Goal: Transaction & Acquisition: Purchase product/service

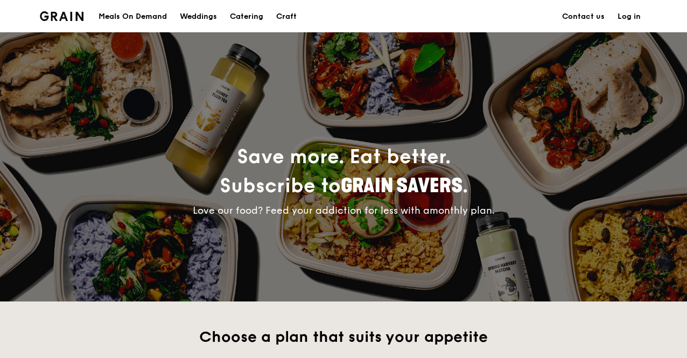
click at [113, 15] on div "Meals On Demand" at bounding box center [133, 17] width 68 height 32
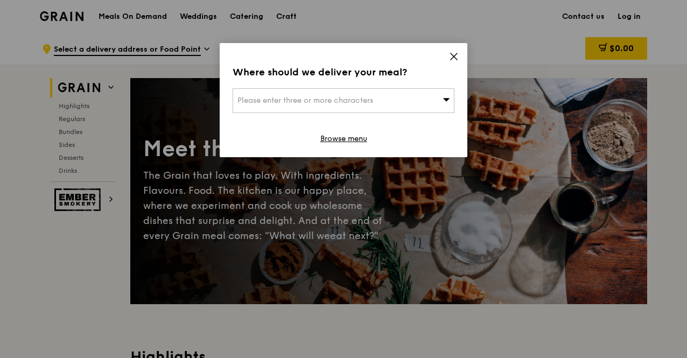
click at [423, 100] on div "Please enter three or more characters" at bounding box center [344, 100] width 222 height 25
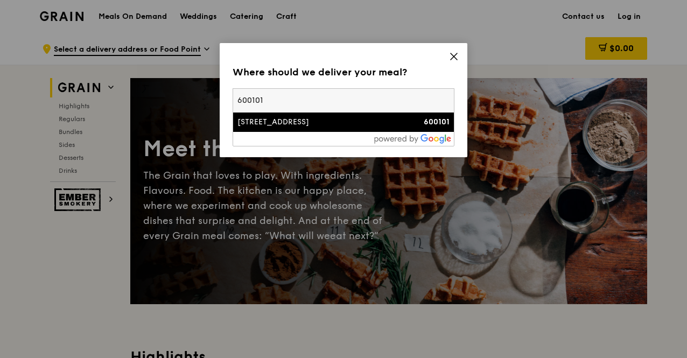
type input "600101"
click at [375, 122] on div "[STREET_ADDRESS]" at bounding box center [316, 122] width 159 height 11
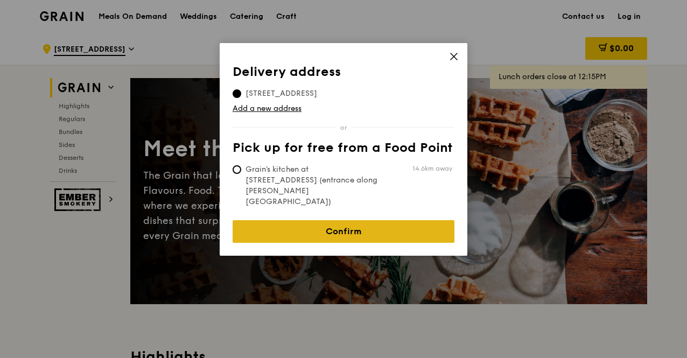
click at [371, 220] on link "Confirm" at bounding box center [344, 231] width 222 height 23
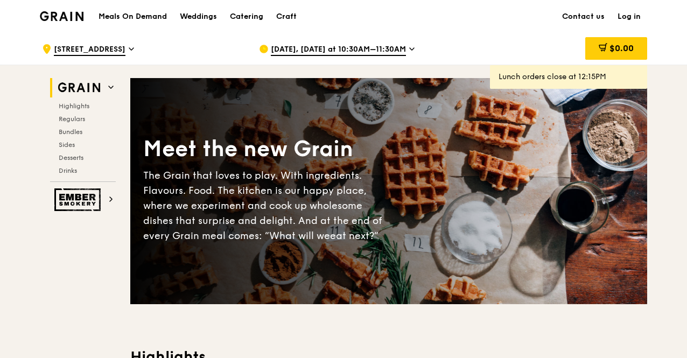
click at [392, 48] on span "[DATE], [DATE] at 10:30AM–11:30AM" at bounding box center [338, 50] width 135 height 12
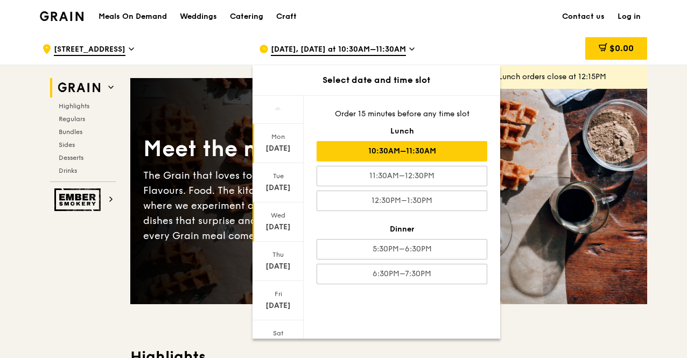
click at [285, 220] on div "[DATE]" at bounding box center [277, 221] width 51 height 39
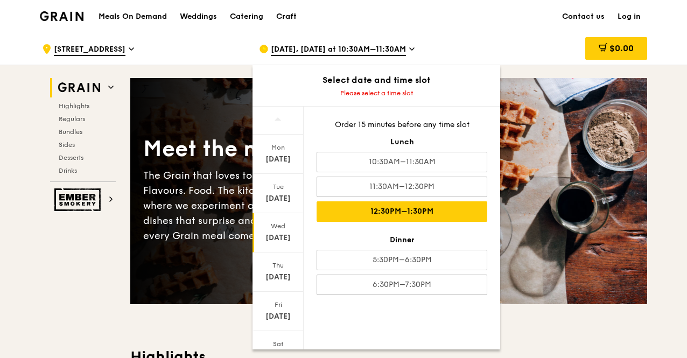
click at [449, 207] on div "12:30PM–1:30PM" at bounding box center [402, 211] width 171 height 20
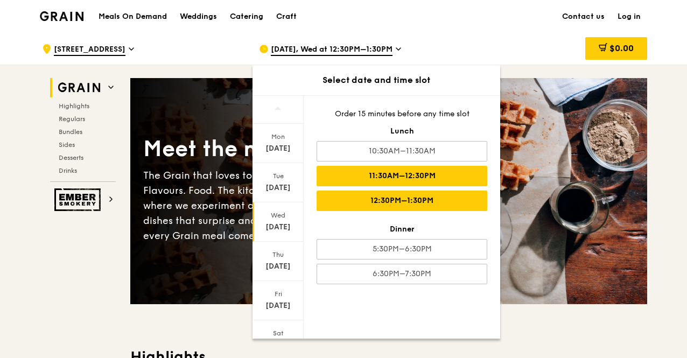
click at [449, 180] on div "11:30AM–12:30PM" at bounding box center [402, 176] width 171 height 20
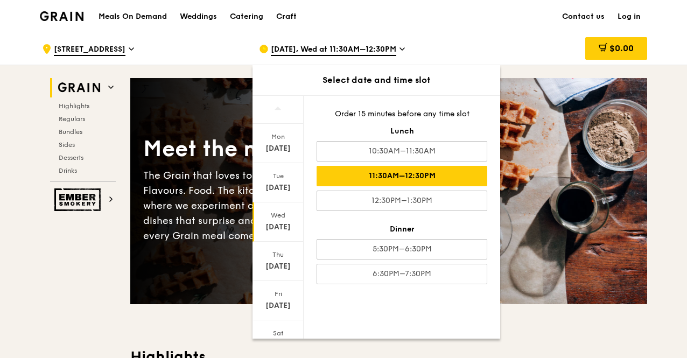
click at [388, 177] on div "11:30AM–12:30PM" at bounding box center [402, 176] width 171 height 20
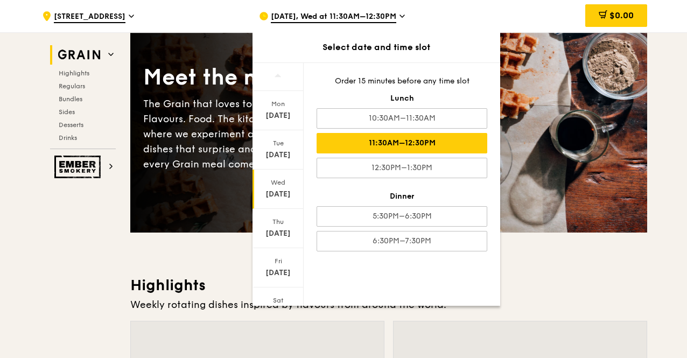
scroll to position [73, 0]
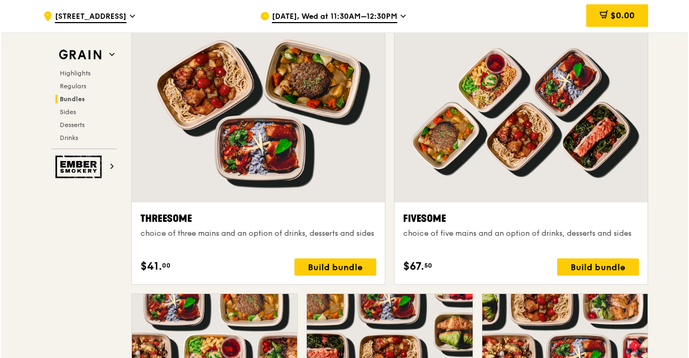
scroll to position [1891, 0]
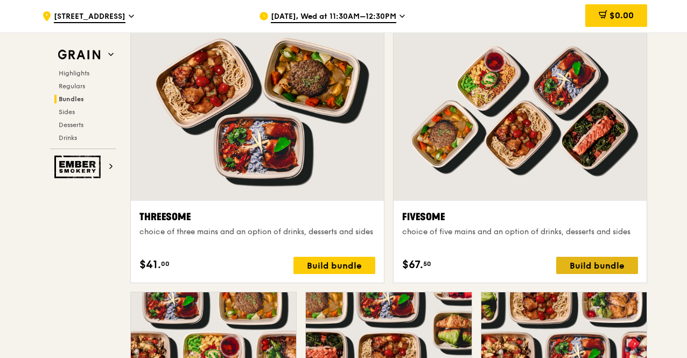
click at [626, 259] on div "Build bundle" at bounding box center [597, 265] width 82 height 17
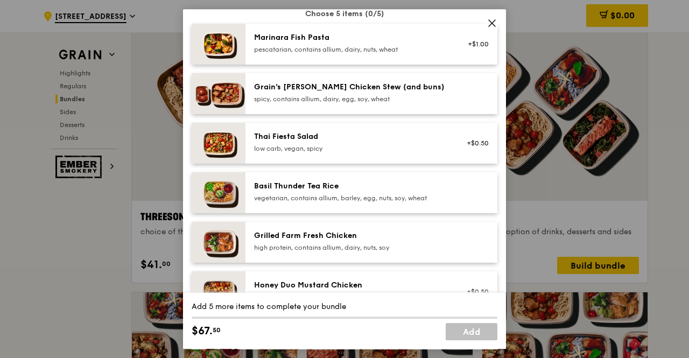
scroll to position [0, 0]
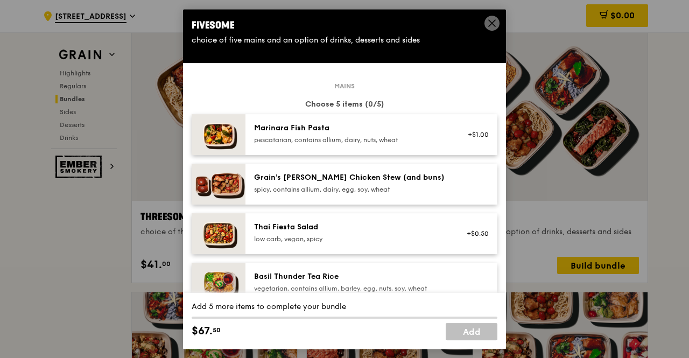
click at [358, 210] on div "Mains Choose 5 items (0/5) Marinara Fish Pasta pescatarian, contains allium, da…" at bounding box center [345, 335] width 306 height 498
click at [376, 132] on div "Marinara Fish Pasta" at bounding box center [350, 128] width 193 height 11
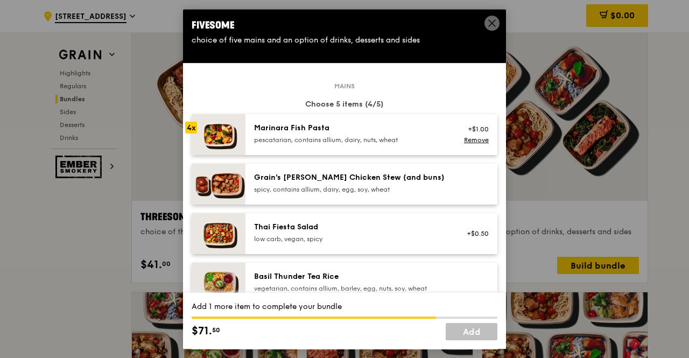
click at [380, 191] on div "spicy, contains allium, dairy, egg, soy, wheat" at bounding box center [350, 189] width 193 height 9
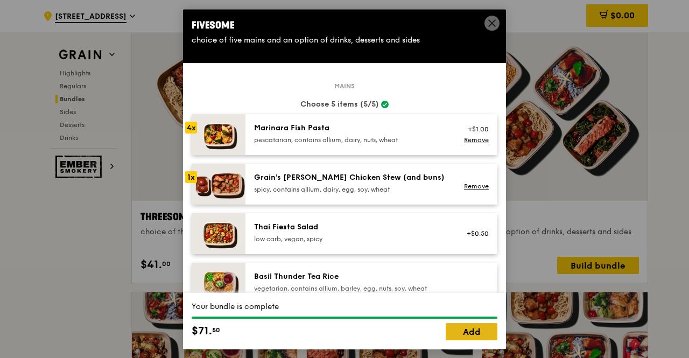
click at [459, 333] on link "Add" at bounding box center [472, 331] width 52 height 17
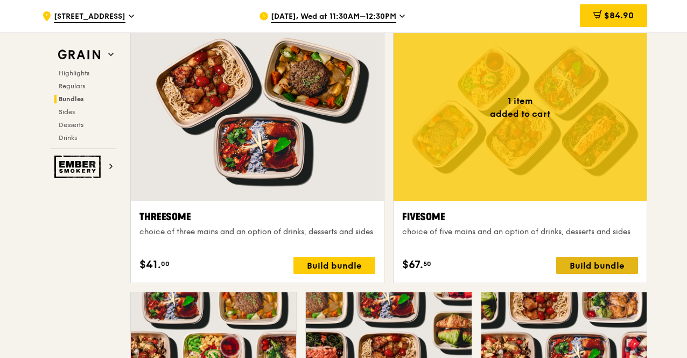
click at [590, 268] on div "Build bundle" at bounding box center [597, 265] width 82 height 17
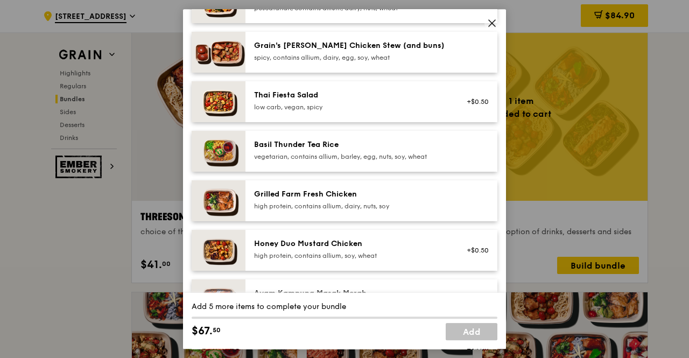
scroll to position [132, 0]
click at [378, 158] on div "vegetarian, contains allium, barley, egg, nuts, soy, wheat" at bounding box center [350, 156] width 193 height 9
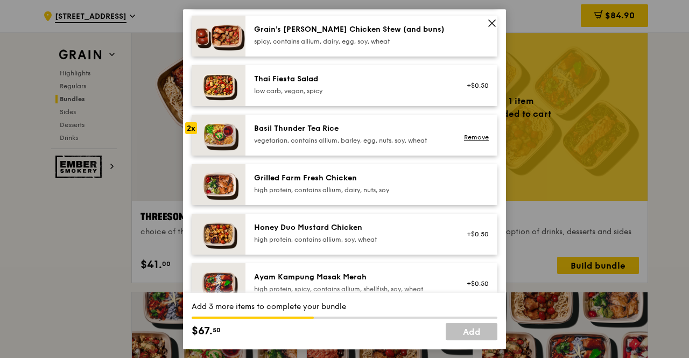
click at [376, 180] on div "Grilled Farm Fresh Chicken" at bounding box center [350, 178] width 193 height 11
click at [388, 283] on div "Ayam Kampung Masak Merah high protein, spicy, contains allium, shellfish, soy, …" at bounding box center [350, 283] width 193 height 22
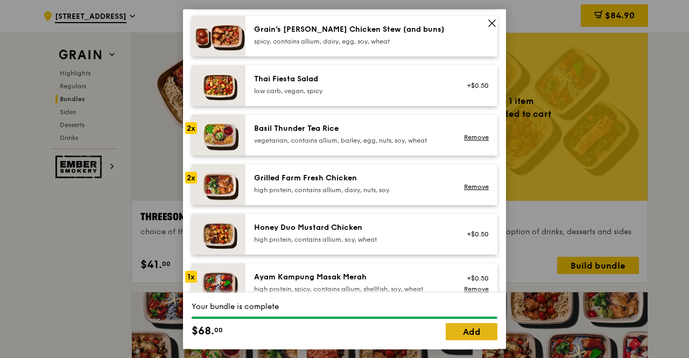
click at [474, 330] on link "Add" at bounding box center [472, 331] width 52 height 17
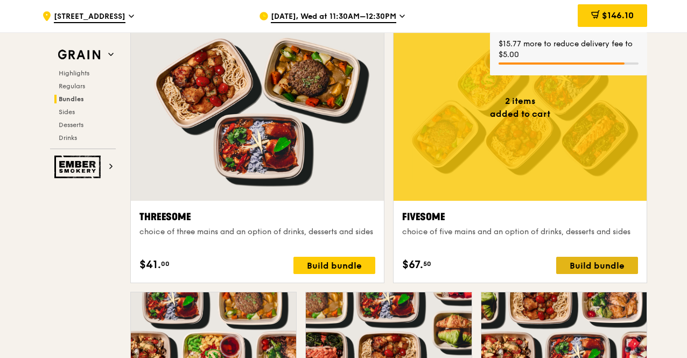
click at [617, 262] on div "Build bundle" at bounding box center [597, 265] width 82 height 17
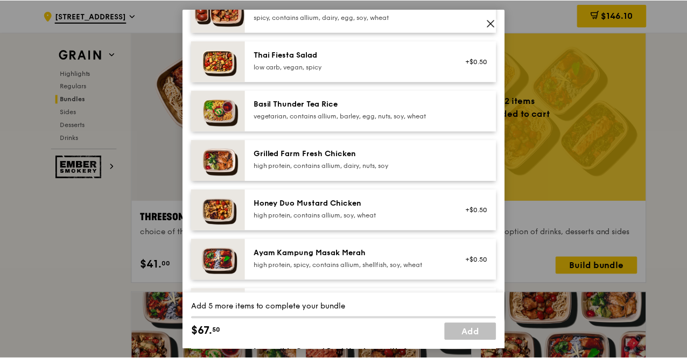
scroll to position [171, 0]
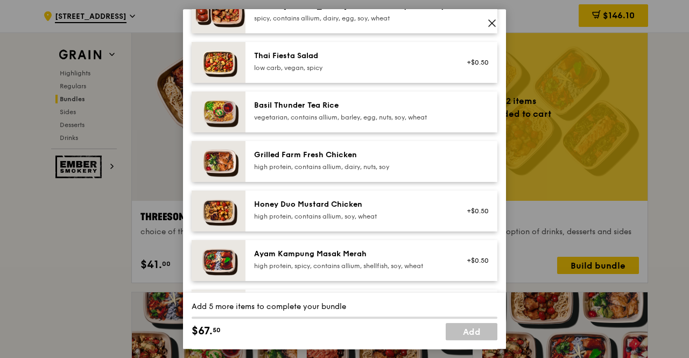
click at [439, 209] on div "Honey Duo Mustard Chicken" at bounding box center [350, 204] width 193 height 11
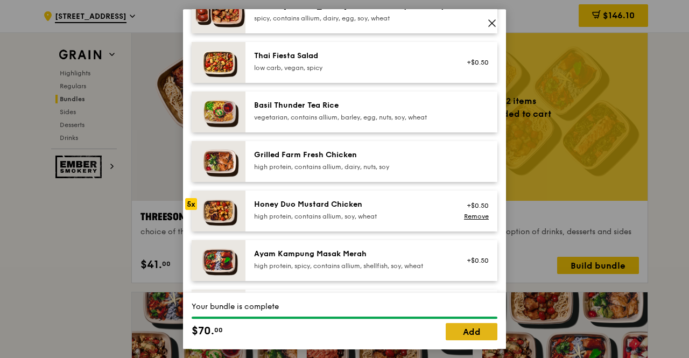
click at [476, 331] on link "Add" at bounding box center [472, 331] width 52 height 17
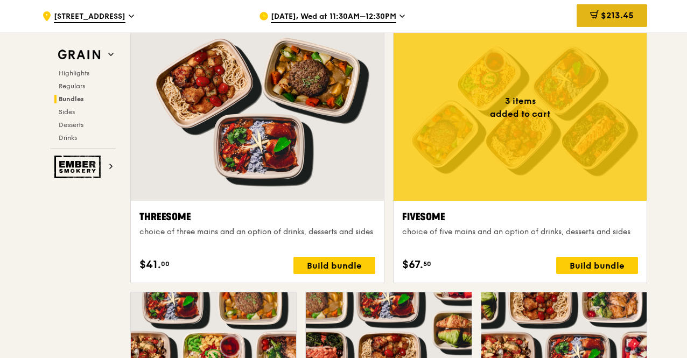
click at [608, 22] on div "$213.45" at bounding box center [611, 15] width 71 height 23
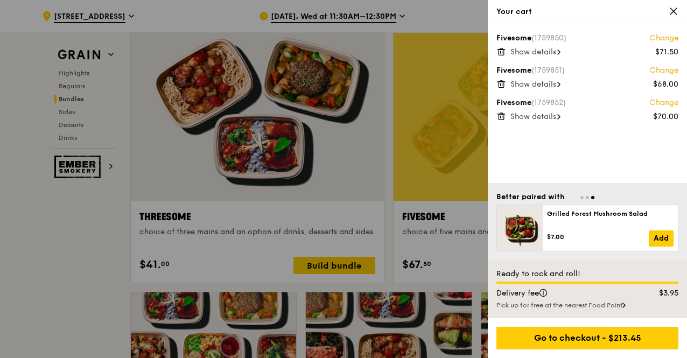
click at [556, 54] on span "Show details" at bounding box center [533, 51] width 46 height 9
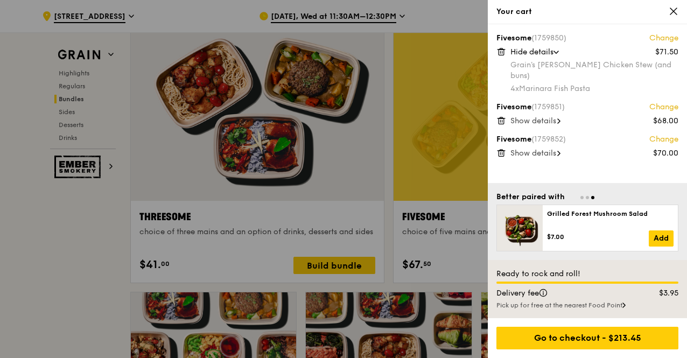
click at [556, 116] on span "Show details" at bounding box center [533, 120] width 46 height 9
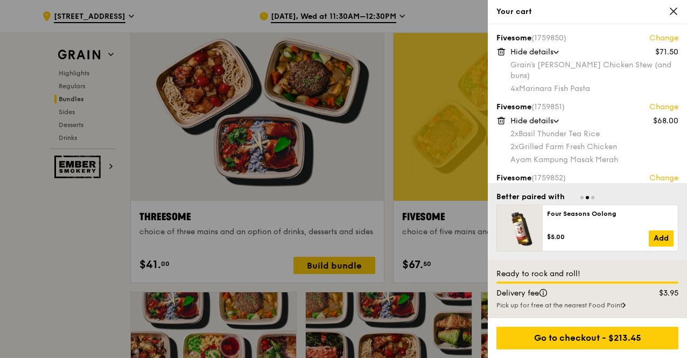
scroll to position [10, 0]
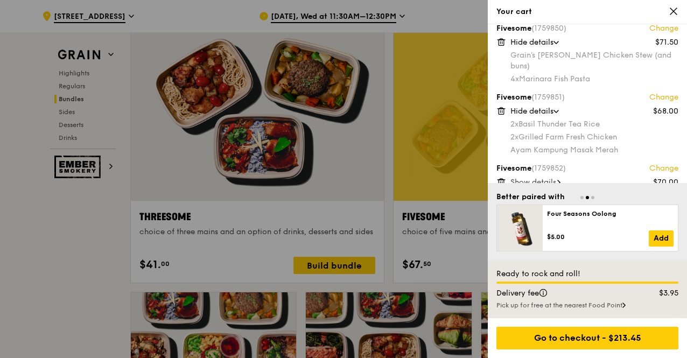
click at [528, 178] on span "Show details" at bounding box center [533, 182] width 46 height 9
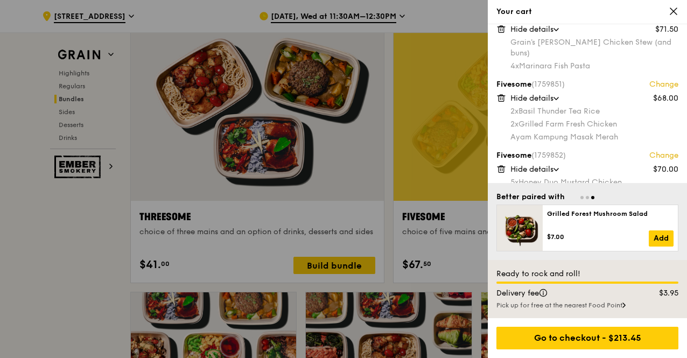
click at [536, 165] on span "Hide details" at bounding box center [531, 169] width 43 height 9
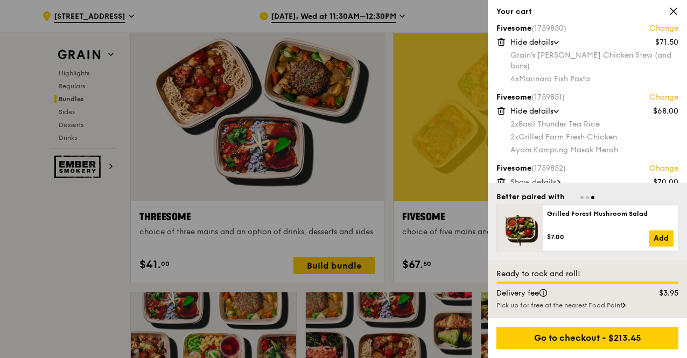
click at [536, 164] on span "(1759852)" at bounding box center [548, 168] width 34 height 9
click at [532, 178] on span "Show details" at bounding box center [533, 182] width 46 height 9
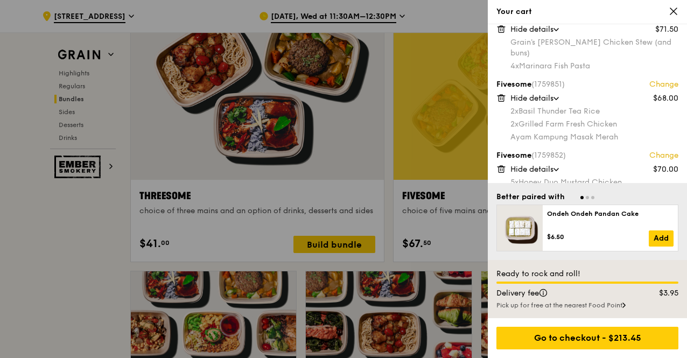
scroll to position [0, 0]
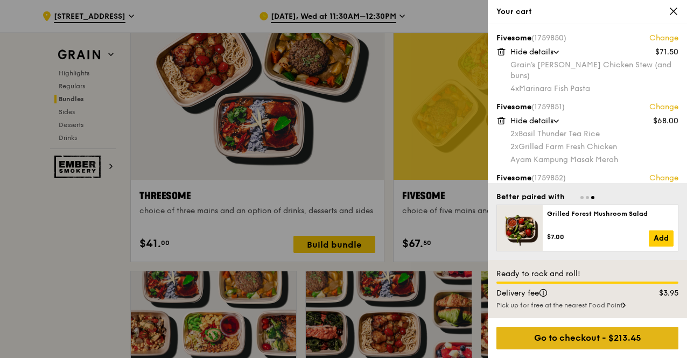
click at [608, 327] on div "Go to checkout - $213.45" at bounding box center [587, 338] width 182 height 23
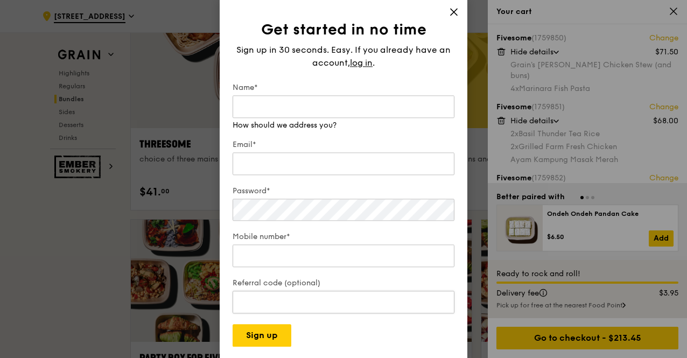
scroll to position [1893, 0]
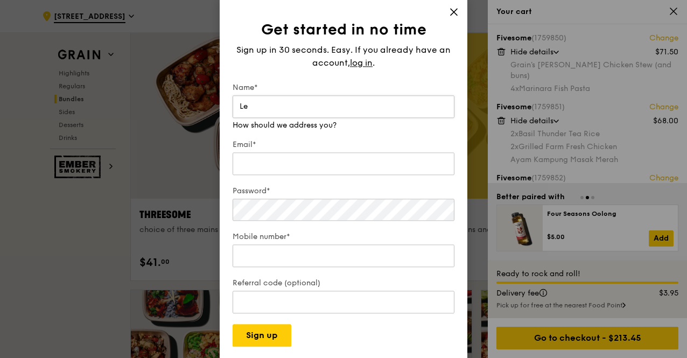
type input "L"
type input "[PERSON_NAME]"
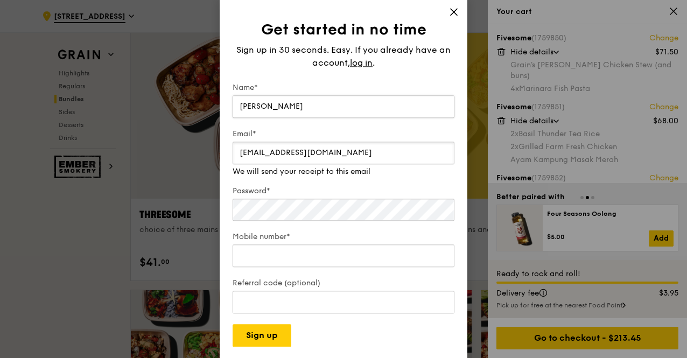
type input "[EMAIL_ADDRESS][DOMAIN_NAME]"
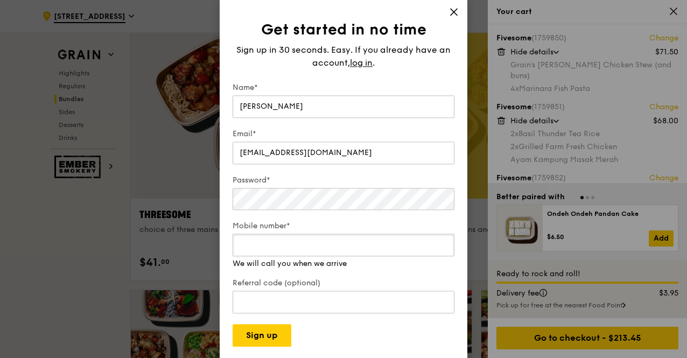
click at [307, 261] on div "Mobile number* We will call you when we arrive" at bounding box center [344, 245] width 222 height 48
type input "96461360"
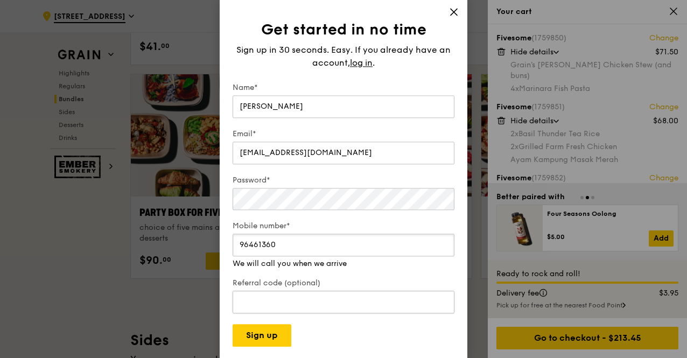
scroll to position [2110, 0]
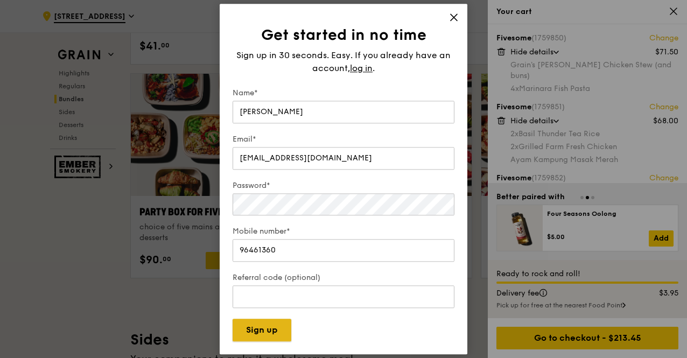
click at [271, 332] on button "Sign up" at bounding box center [262, 330] width 59 height 23
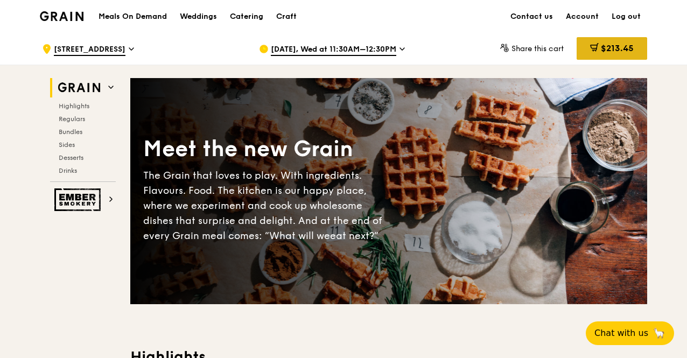
click at [608, 41] on div "$213.45" at bounding box center [611, 48] width 71 height 23
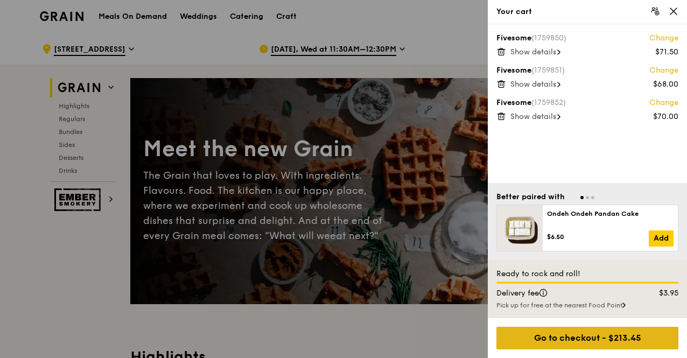
click at [640, 335] on div "Go to checkout - $213.45" at bounding box center [587, 338] width 182 height 23
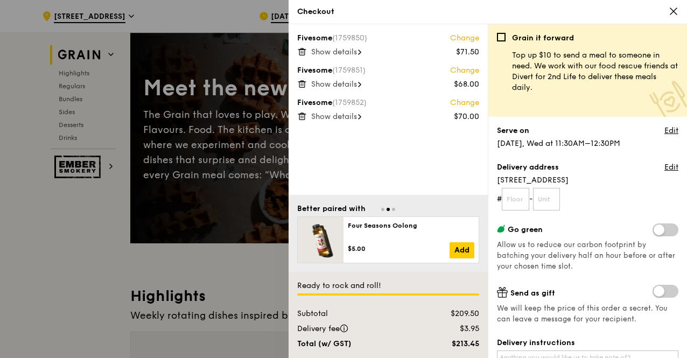
scroll to position [52, 0]
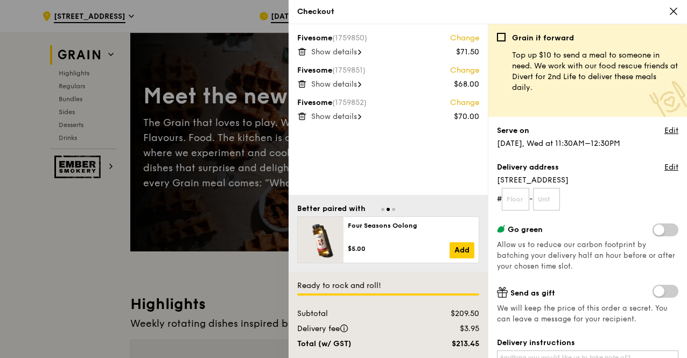
click at [346, 50] on span "Show details" at bounding box center [334, 51] width 46 height 9
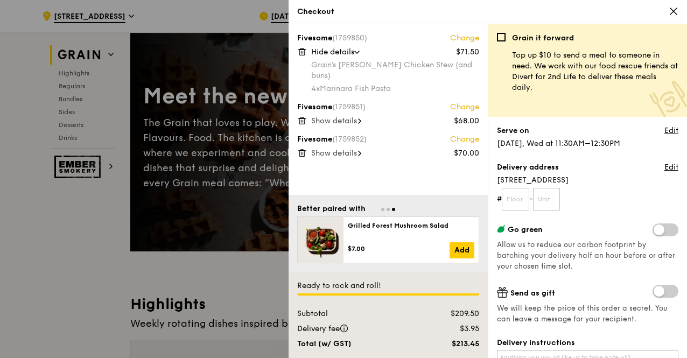
click at [353, 116] on span "Show details" at bounding box center [334, 120] width 46 height 9
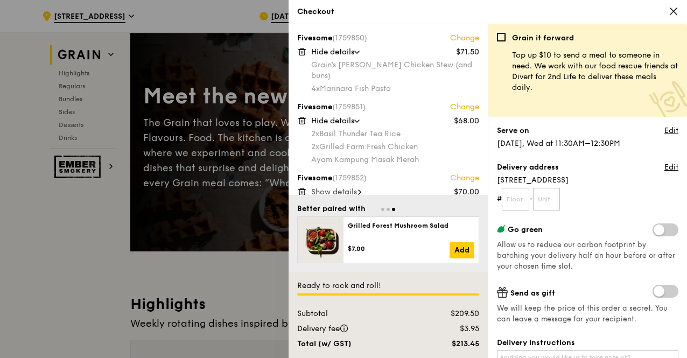
scroll to position [94, 0]
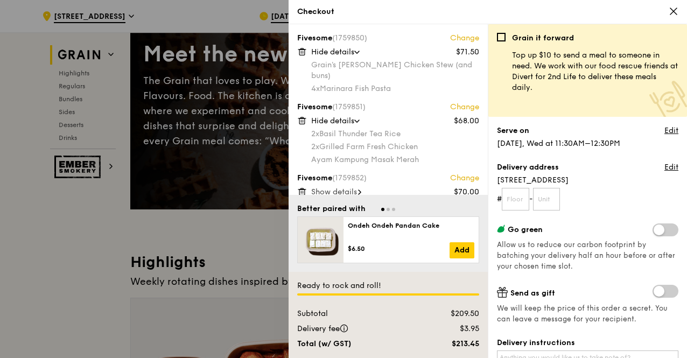
click at [337, 187] on span "Show details" at bounding box center [334, 191] width 46 height 9
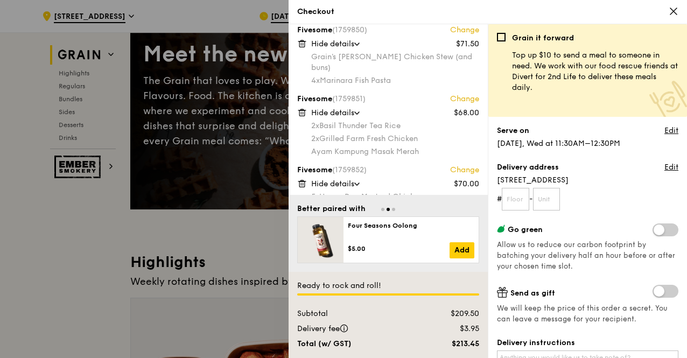
scroll to position [11, 0]
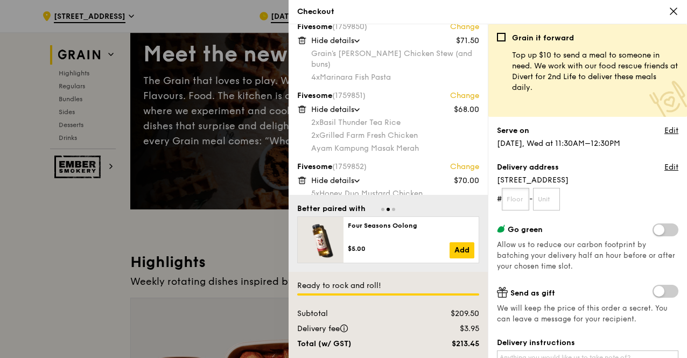
click at [510, 203] on input "text" at bounding box center [515, 199] width 27 height 23
type input "01"
click at [559, 201] on input "text" at bounding box center [546, 199] width 27 height 23
type input "170"
click at [602, 214] on div "Grain it forward Top up $10 to send a meal to someone in need. We work with our…" at bounding box center [587, 195] width 181 height 325
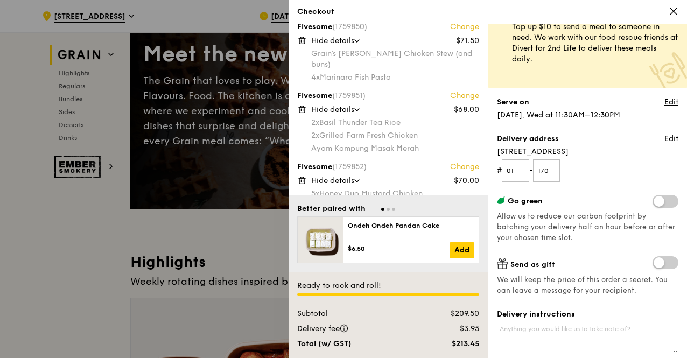
scroll to position [29, 0]
click at [666, 200] on span at bounding box center [665, 200] width 26 height 13
click at [655, 202] on input "checkbox" at bounding box center [655, 202] width 0 height 0
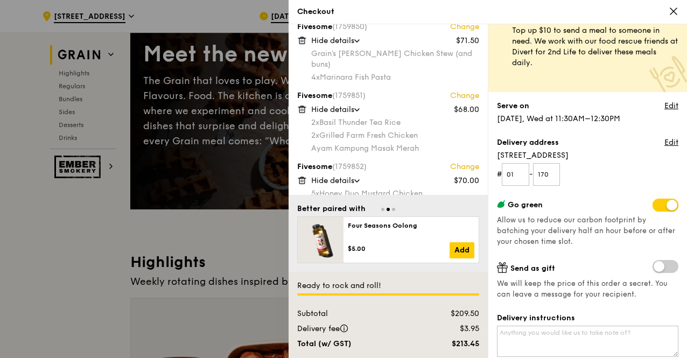
scroll to position [25, 0]
click at [653, 204] on span at bounding box center [665, 204] width 26 height 13
click at [655, 206] on input "checkbox" at bounding box center [655, 206] width 0 height 0
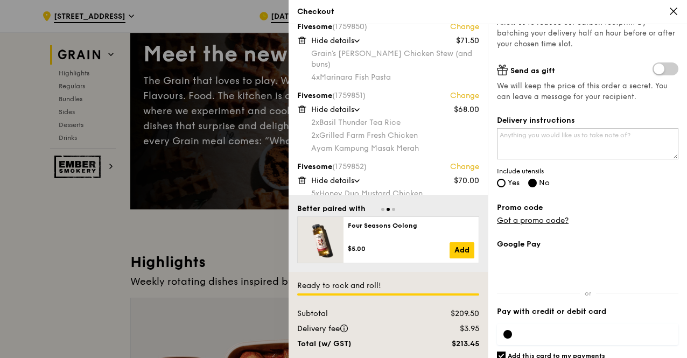
scroll to position [202, 0]
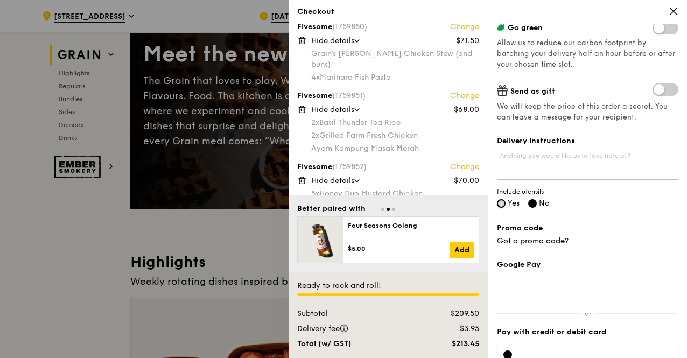
click at [504, 203] on input "Yes" at bounding box center [501, 203] width 9 height 9
radio input "true"
radio input "false"
click at [522, 154] on textarea "Delivery instructions" at bounding box center [587, 164] width 181 height 31
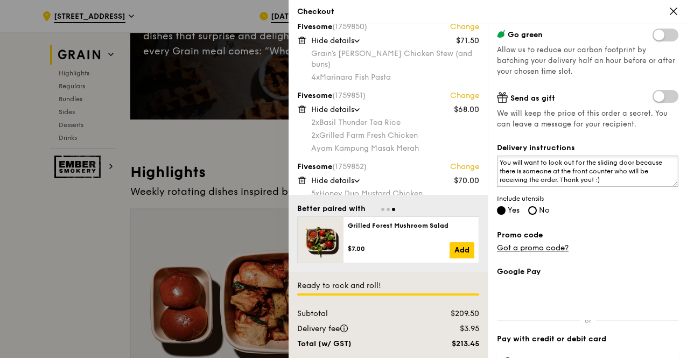
scroll to position [250, 0]
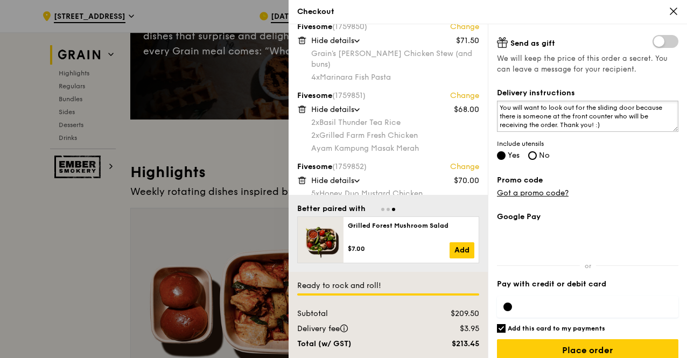
type textarea "You will want to look out for the sliding door because there is someone at the …"
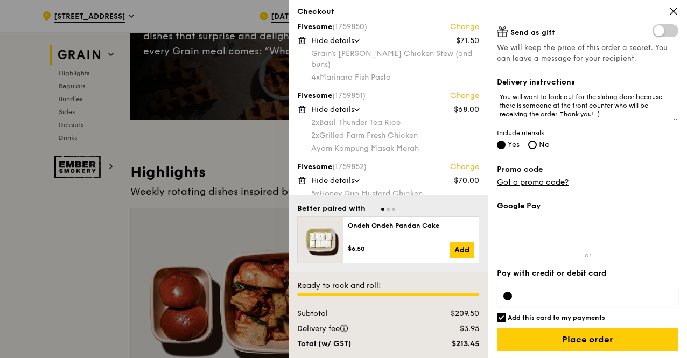
click at [502, 318] on input "Add this card to my payments" at bounding box center [501, 317] width 9 height 9
checkbox input "false"
click at [508, 294] on div at bounding box center [507, 296] width 9 height 9
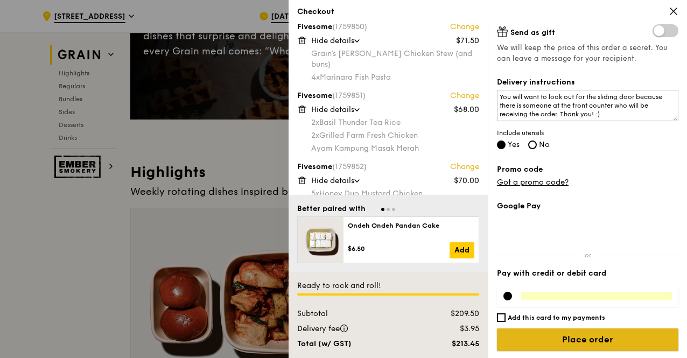
click at [611, 339] on input "Place order" at bounding box center [587, 339] width 181 height 23
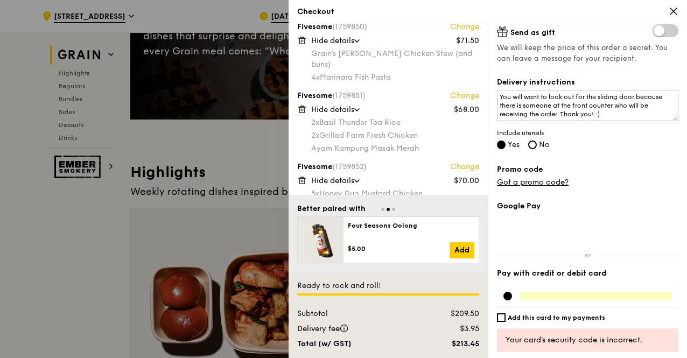
scroll to position [278, 0]
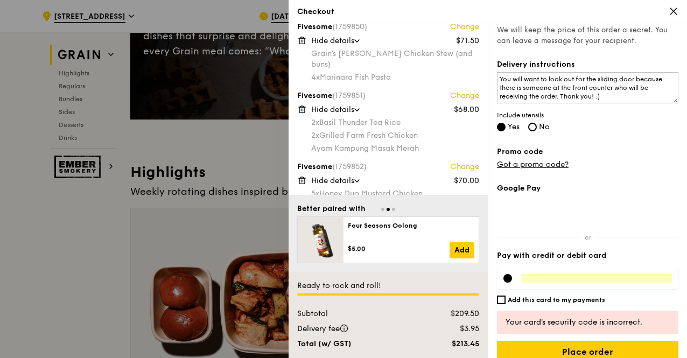
click at [570, 281] on iframe at bounding box center [596, 278] width 151 height 9
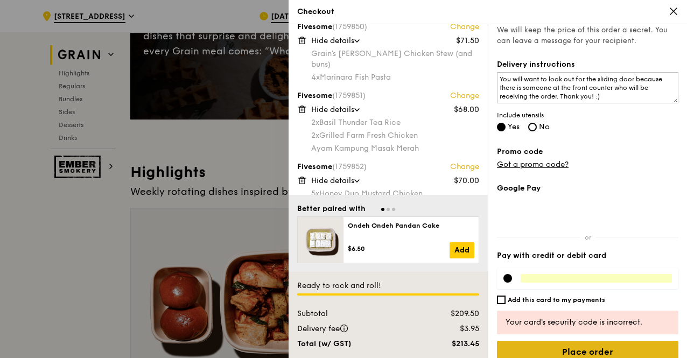
scroll to position [291, 0]
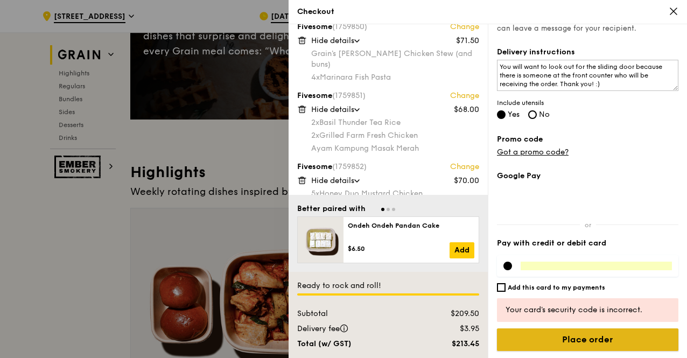
click at [581, 339] on input "Place order" at bounding box center [587, 339] width 181 height 23
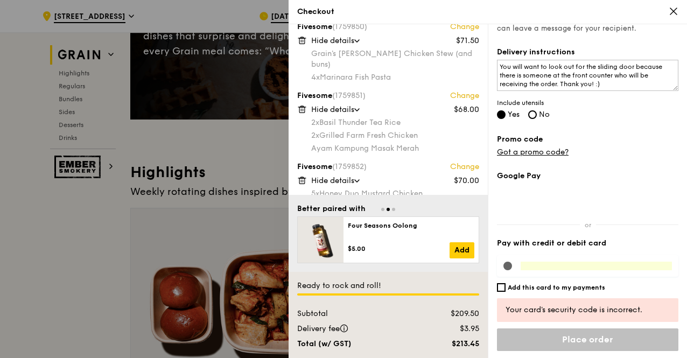
scroll to position [261, 0]
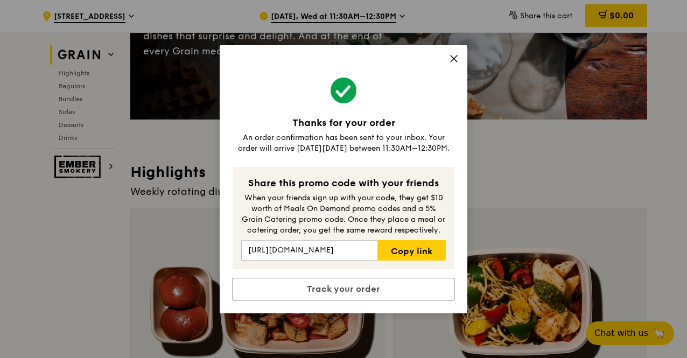
click at [496, 91] on div "Thanks for your order An order confirmation has been sent to your inbox. Your o…" at bounding box center [343, 179] width 687 height 358
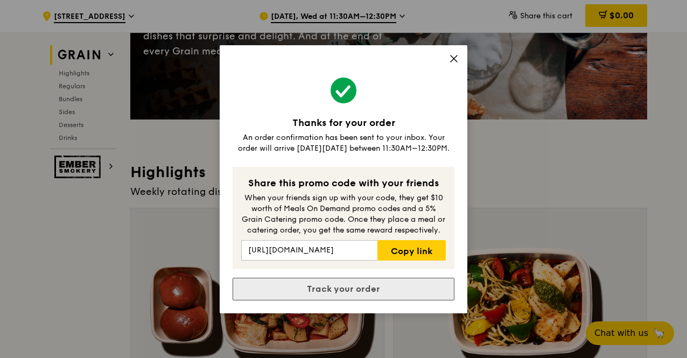
click at [369, 287] on link "Track your order" at bounding box center [344, 289] width 222 height 23
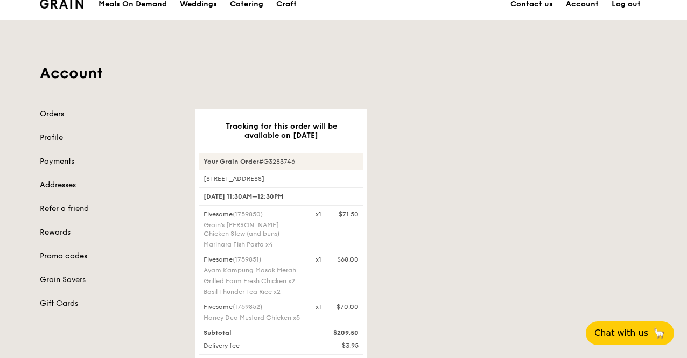
scroll to position [13, 0]
click at [47, 110] on link "Orders" at bounding box center [111, 113] width 142 height 11
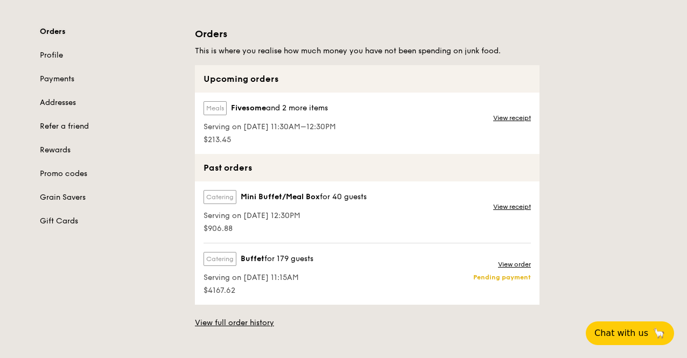
scroll to position [95, 0]
click at [526, 207] on link "View receipt" at bounding box center [512, 206] width 38 height 9
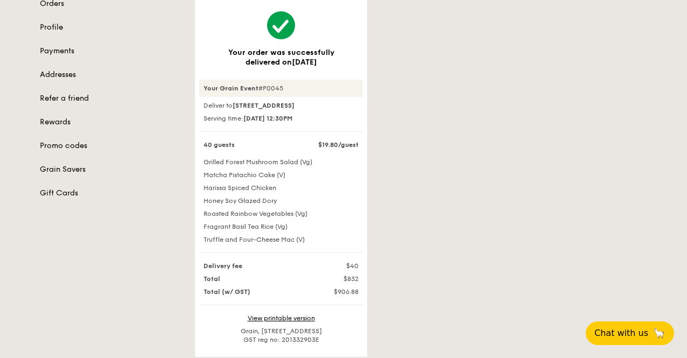
scroll to position [122, 0]
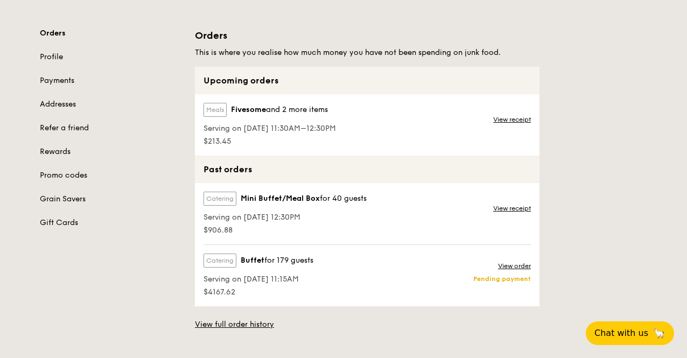
scroll to position [78, 0]
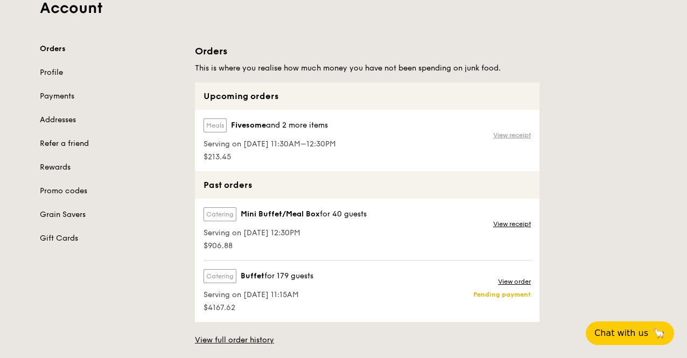
click at [512, 137] on link "View receipt" at bounding box center [512, 135] width 38 height 9
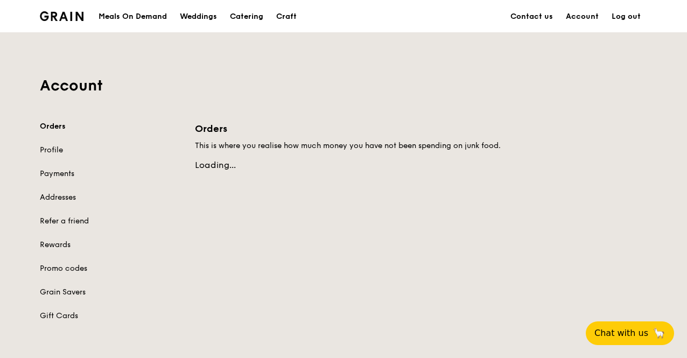
scroll to position [78, 0]
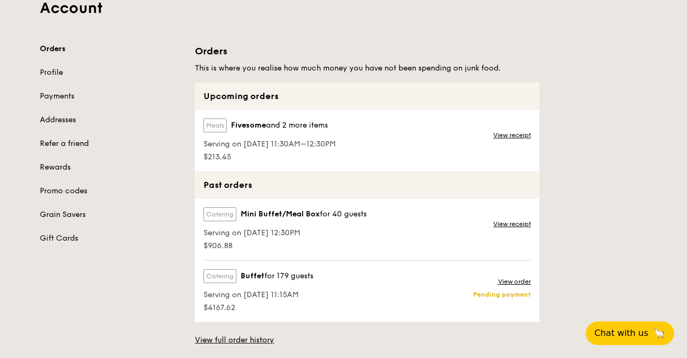
click at [48, 44] on link "Orders" at bounding box center [111, 49] width 142 height 11
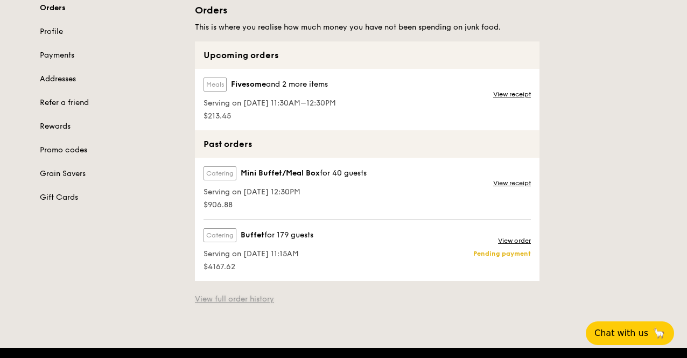
click at [250, 298] on link "View full order history" at bounding box center [234, 299] width 79 height 11
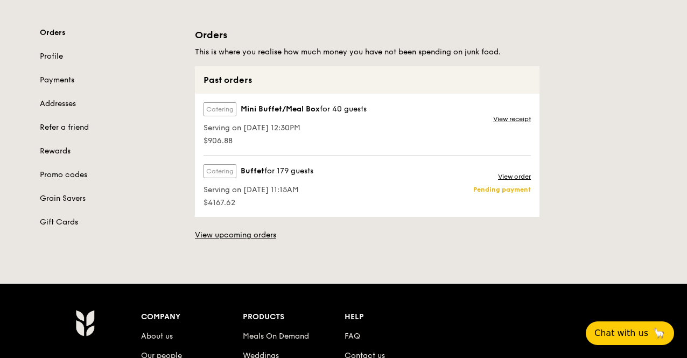
scroll to position [42, 0]
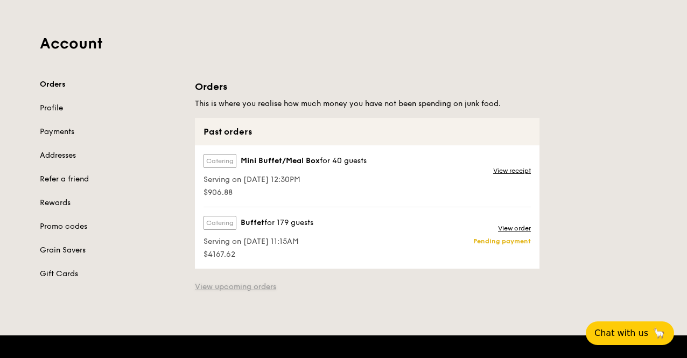
click at [249, 282] on link "View upcoming orders" at bounding box center [235, 287] width 81 height 11
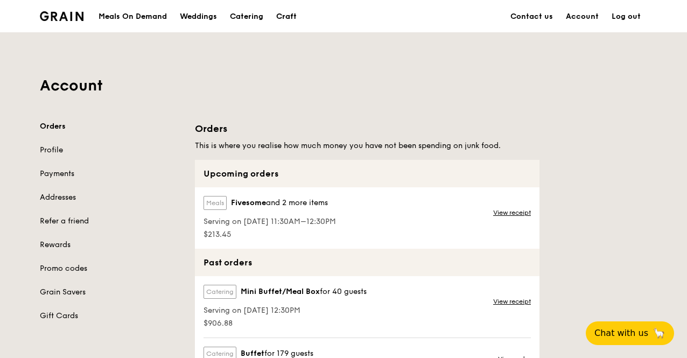
click at [282, 13] on div "Craft" at bounding box center [286, 17] width 20 height 32
